Goal: Task Accomplishment & Management: Manage account settings

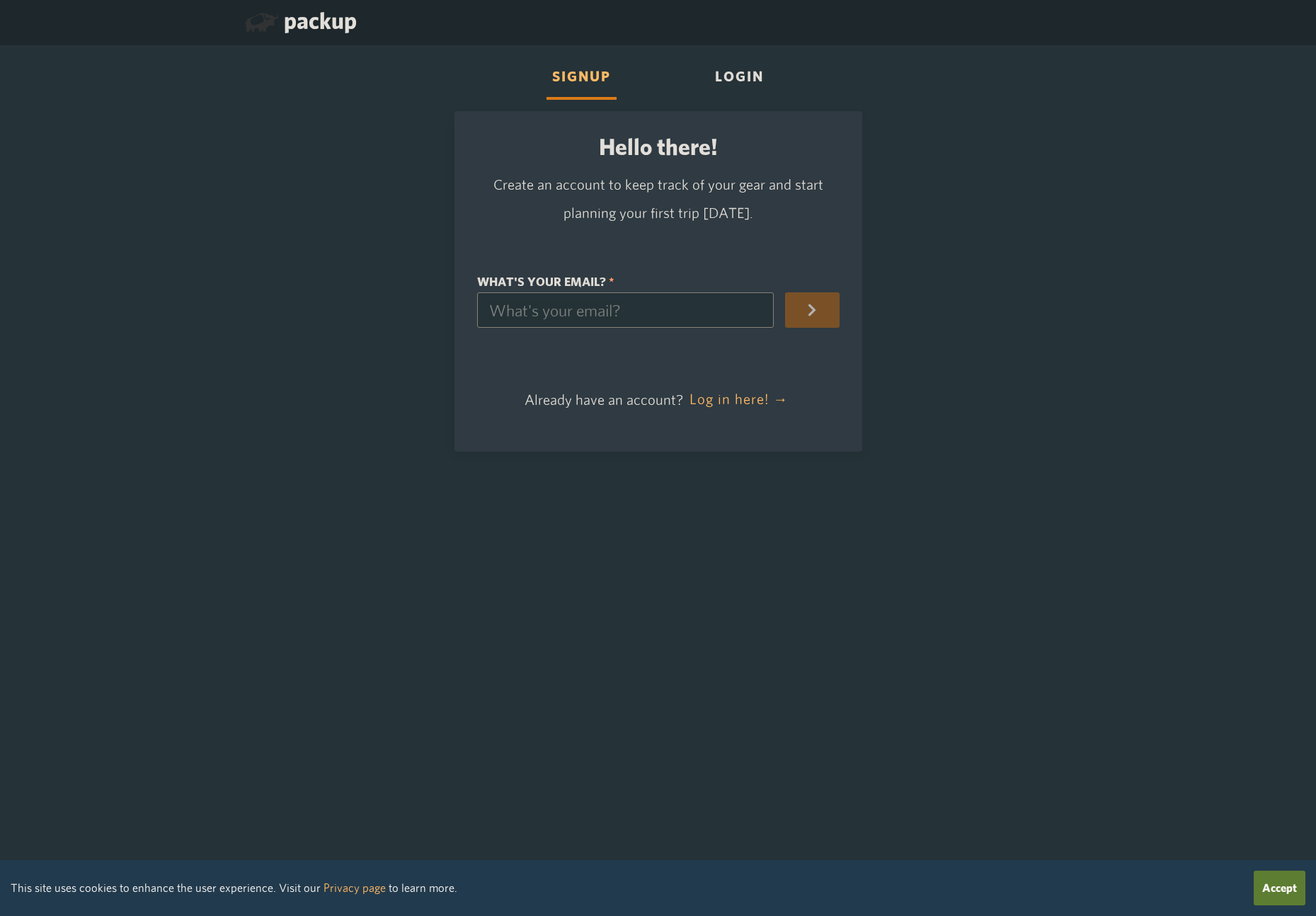
click at [753, 71] on div "Login" at bounding box center [738, 78] width 60 height 43
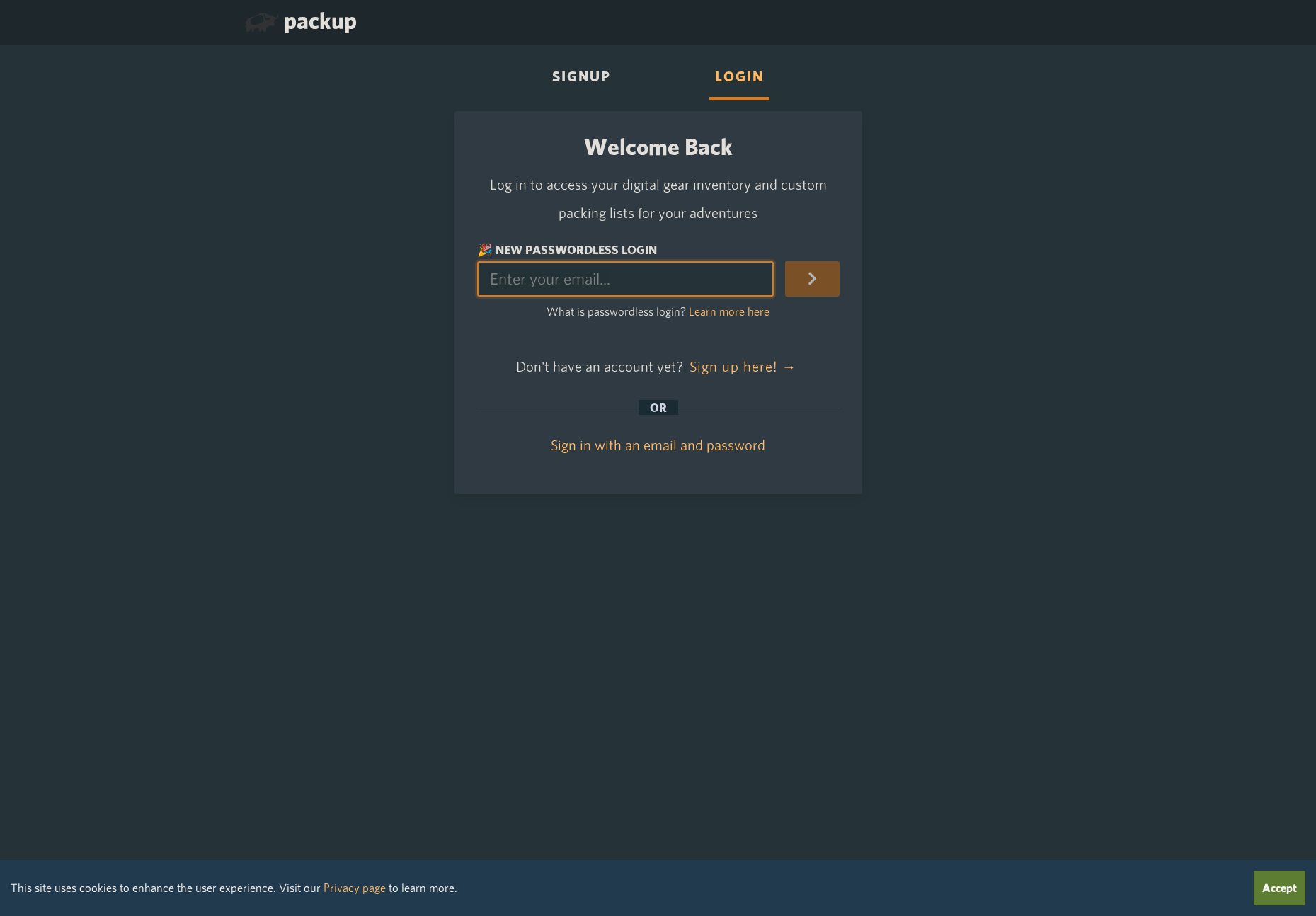
click at [596, 282] on input "🎉 New Passwordless Login" at bounding box center [626, 279] width 298 height 35
type input "garbonso@gmail.com"
click at [820, 277] on icon "submit" at bounding box center [812, 278] width 15 height 15
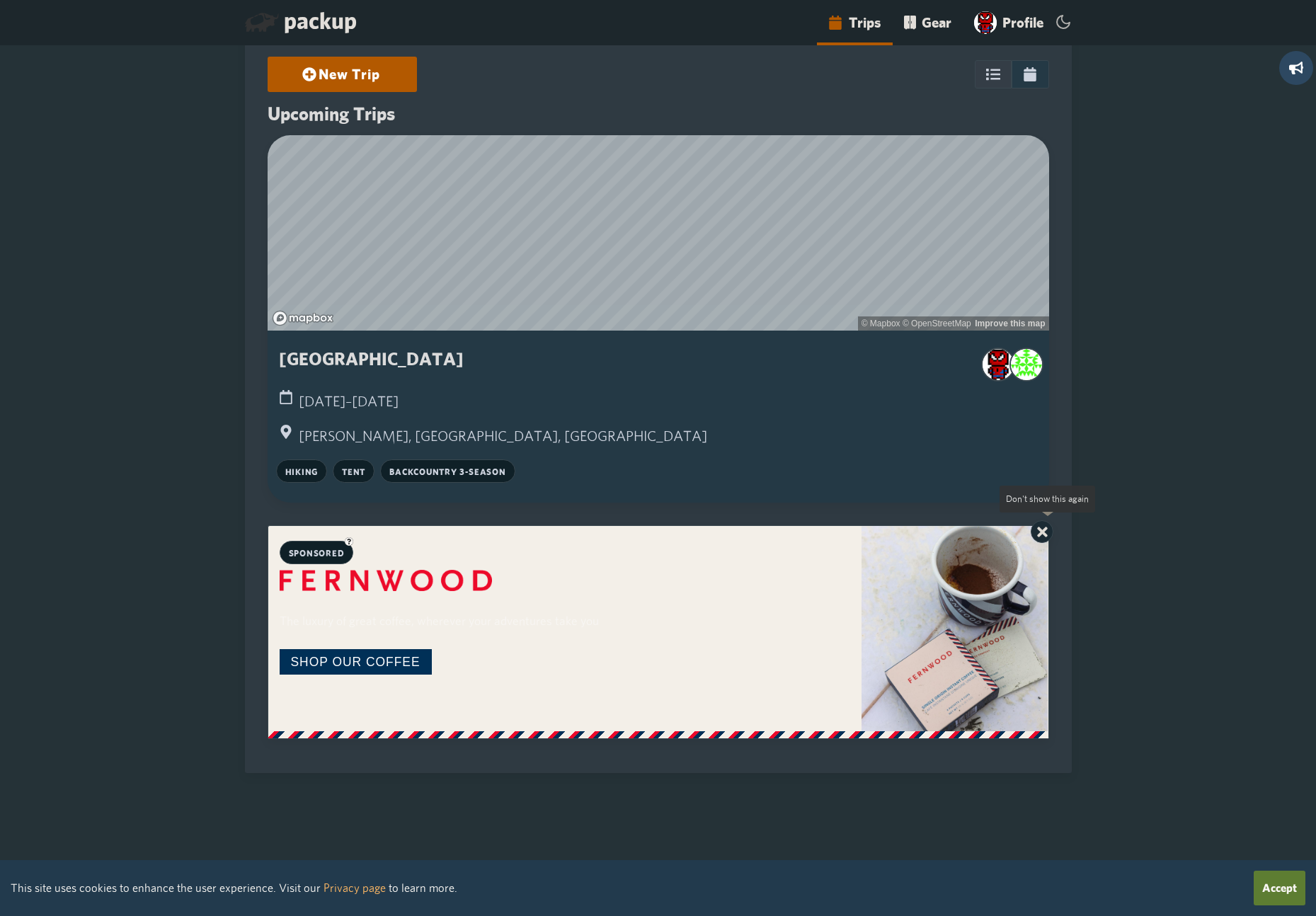
click at [1050, 533] on icon at bounding box center [1042, 532] width 15 height 15
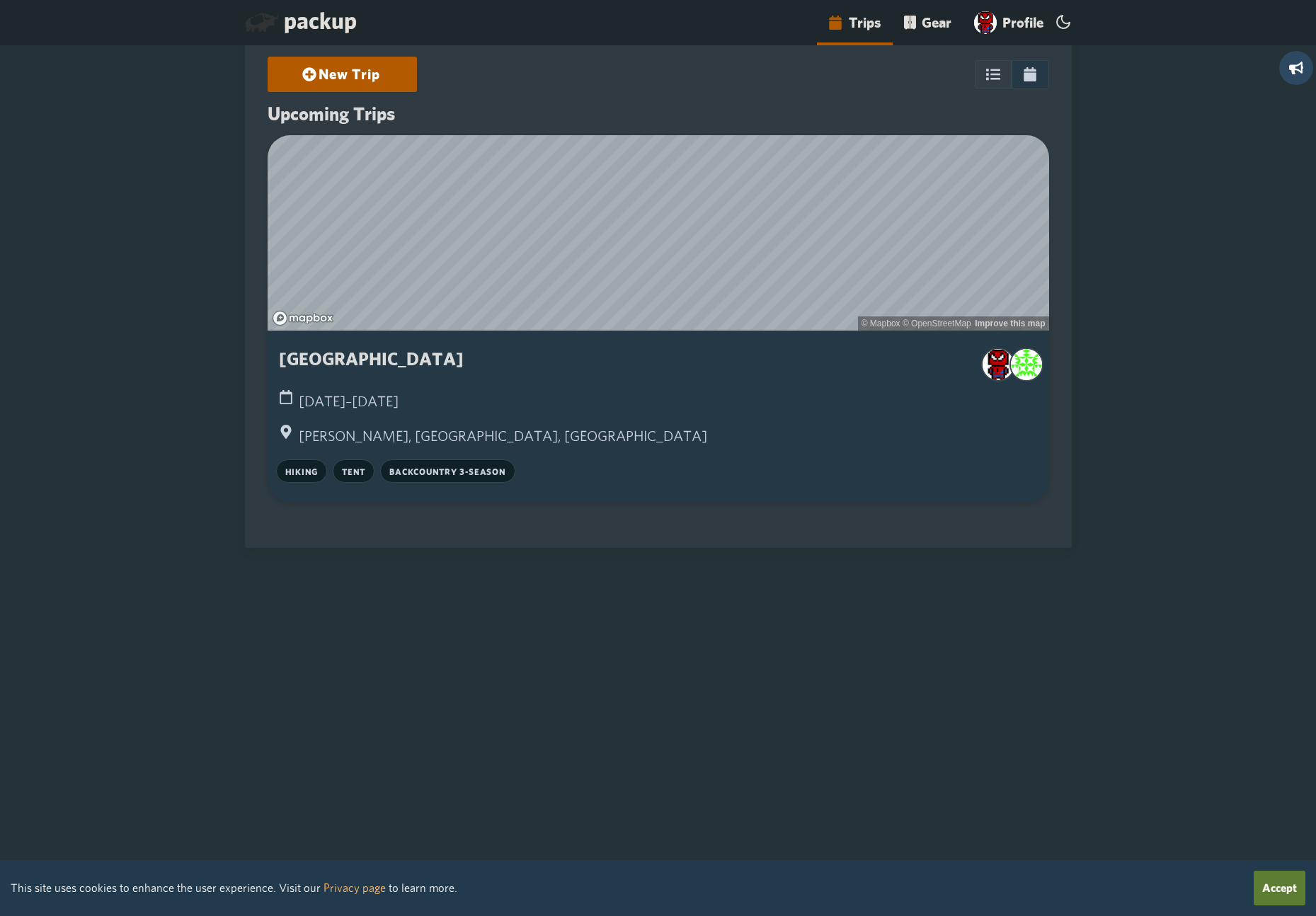
click at [484, 359] on div "[GEOGRAPHIC_DATA]" at bounding box center [658, 364] width 759 height 45
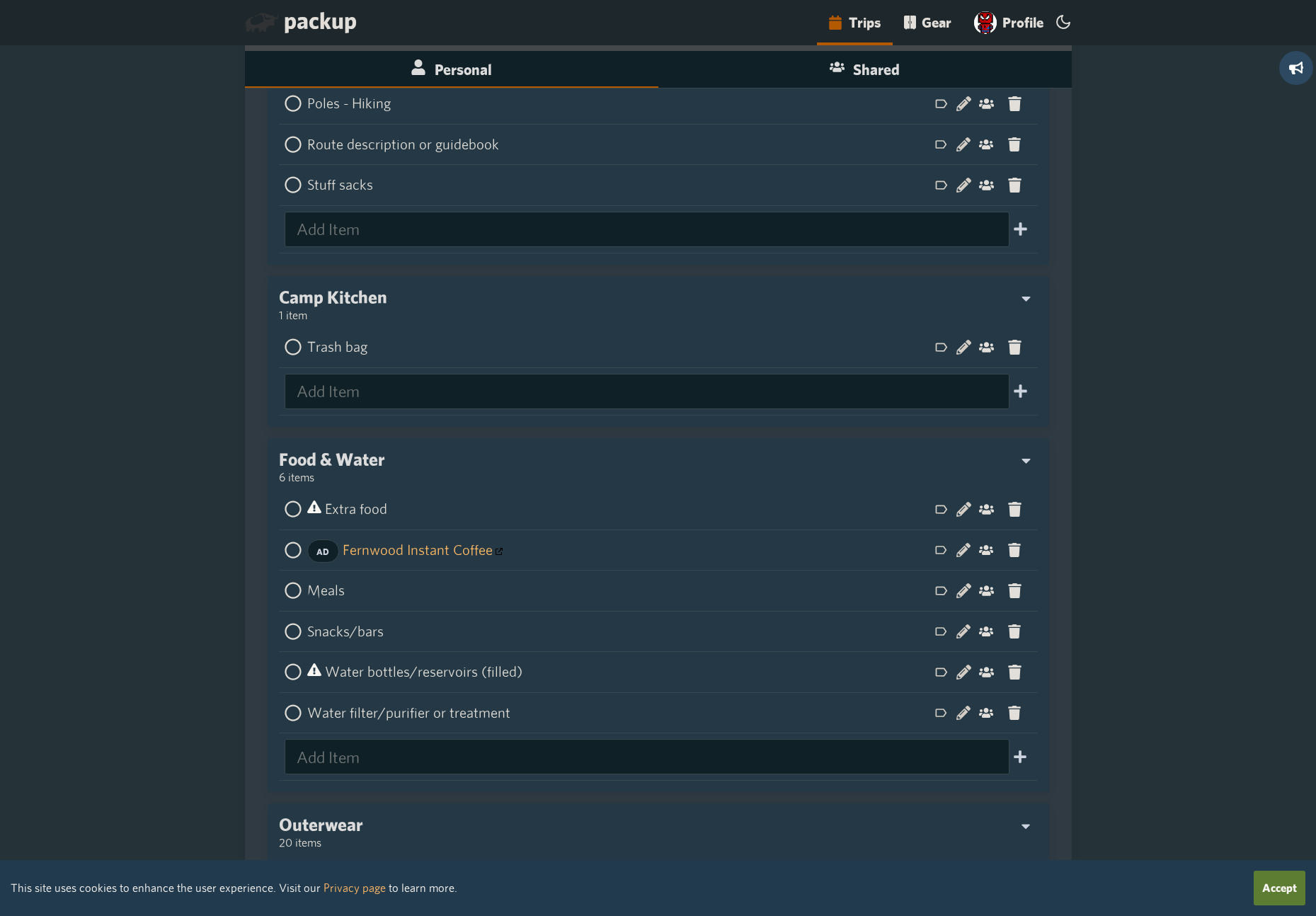
scroll to position [1604, 0]
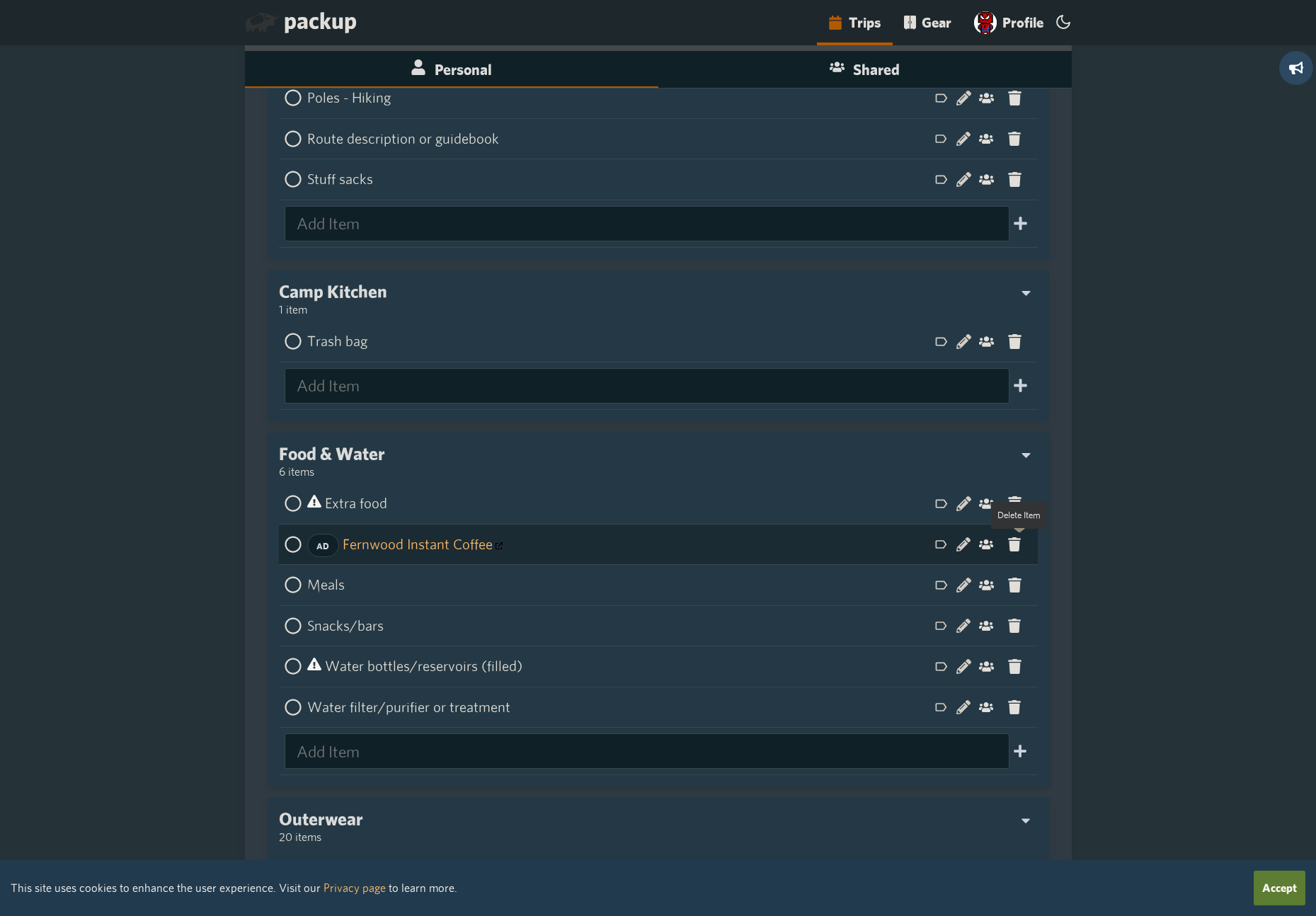
click at [1021, 546] on icon at bounding box center [1014, 545] width 13 height 15
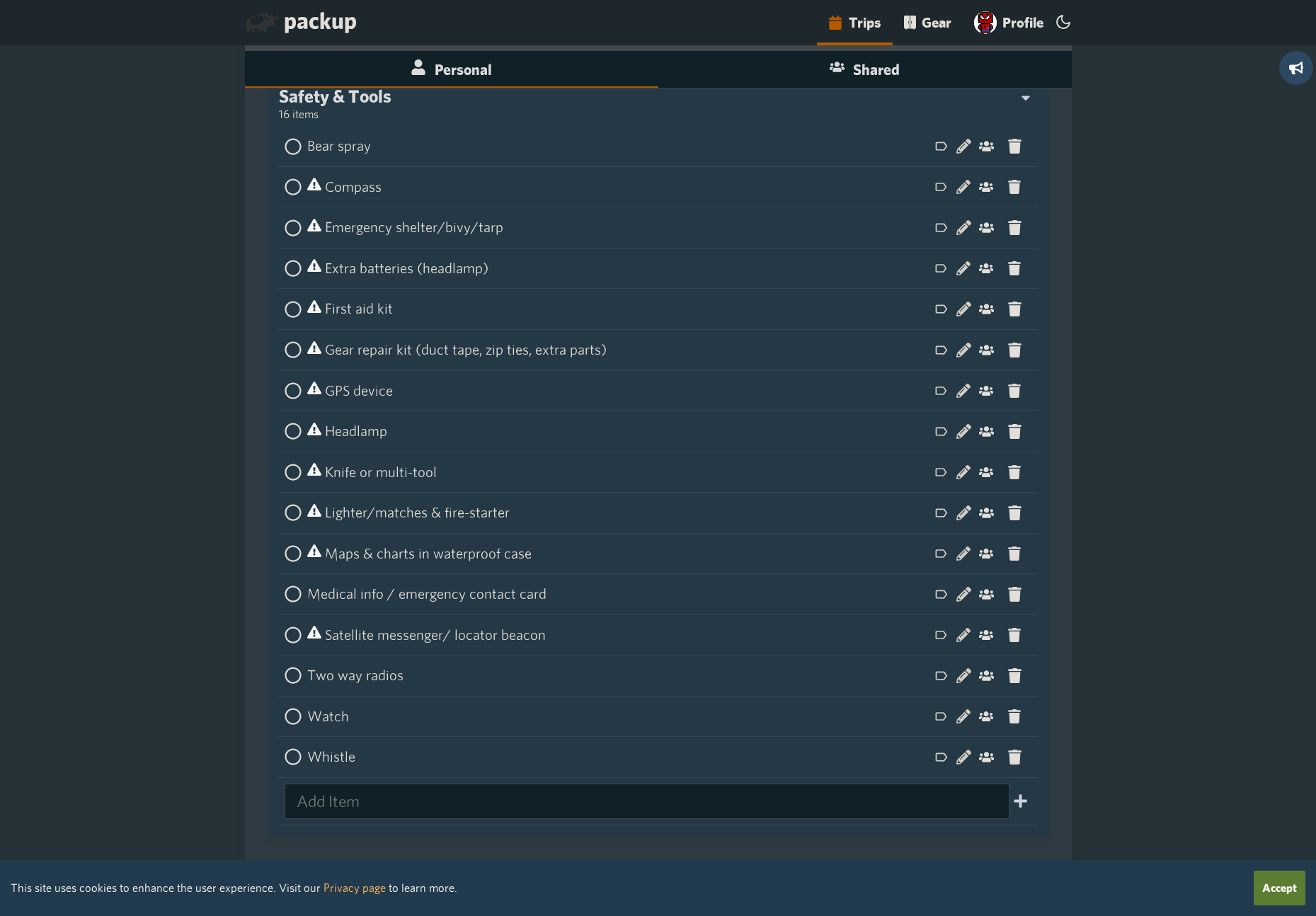
scroll to position [4128, 0]
